Goal: Feedback & Contribution: Submit feedback/report problem

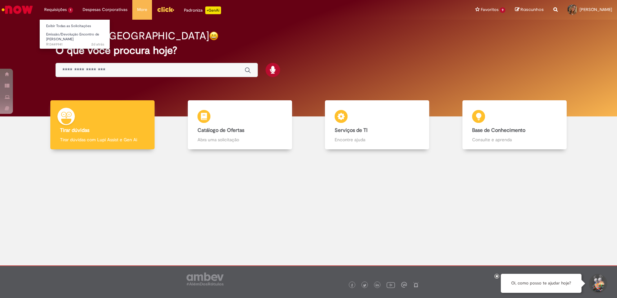
click at [57, 13] on li "Requisições 1 Exibir Todas as Solicitações Emissão/Devolução Encontro de Contas…" at bounding box center [58, 9] width 38 height 19
click at [65, 38] on span "Emissão/Devolução Encontro de [PERSON_NAME]" at bounding box center [72, 37] width 53 height 10
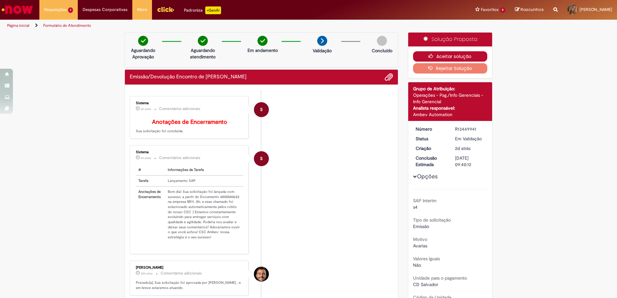
drag, startPoint x: 434, startPoint y: 52, endPoint x: 431, endPoint y: 55, distance: 4.1
click at [432, 53] on button "Aceitar solução" at bounding box center [450, 56] width 75 height 10
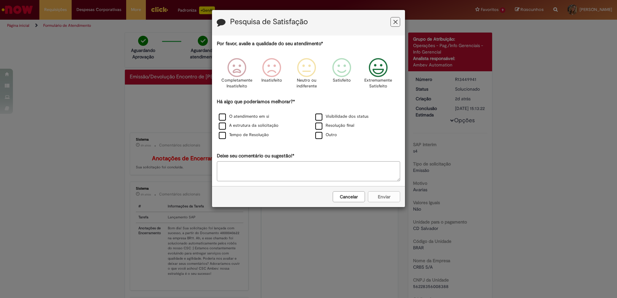
click at [374, 73] on icon "Feedback" at bounding box center [378, 67] width 24 height 19
click at [373, 194] on div "Cancelar Enviar" at bounding box center [308, 196] width 193 height 21
click at [323, 173] on textarea "Deixe seu comentário ou sugestão!*" at bounding box center [308, 171] width 183 height 20
type textarea "*"
click at [390, 198] on div "Cancelar Enviar" at bounding box center [308, 196] width 193 height 21
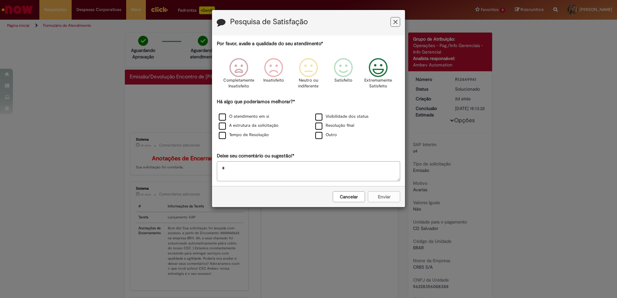
click at [292, 168] on textarea "*" at bounding box center [308, 171] width 183 height 20
click at [219, 119] on label "O atendimento em si" at bounding box center [244, 117] width 50 height 6
click at [383, 197] on button "Enviar" at bounding box center [384, 196] width 32 height 11
